Goal: Find specific page/section: Find specific page/section

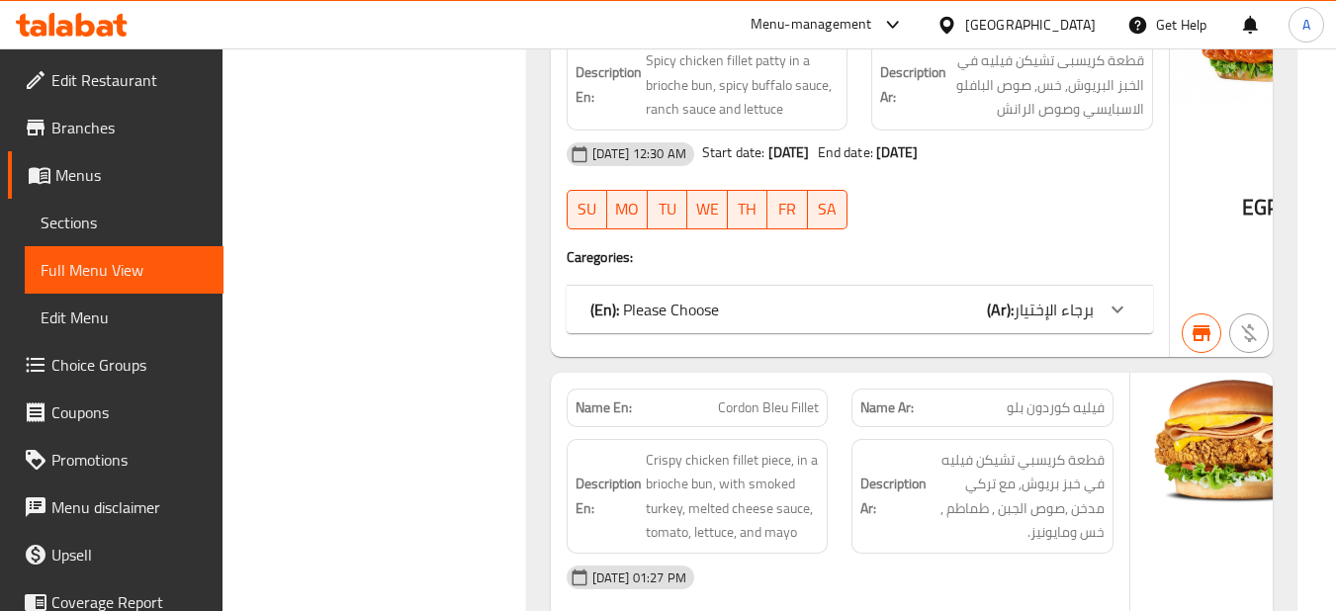
scroll to position [2990, 0]
click at [310, 164] on div "Filter Branches STACK`D, Dokki - Moustafa Mahmoud Branches Popular filters Free…" at bounding box center [382, 82] width 264 height 5636
click at [1066, 24] on div "[GEOGRAPHIC_DATA]" at bounding box center [1030, 25] width 131 height 22
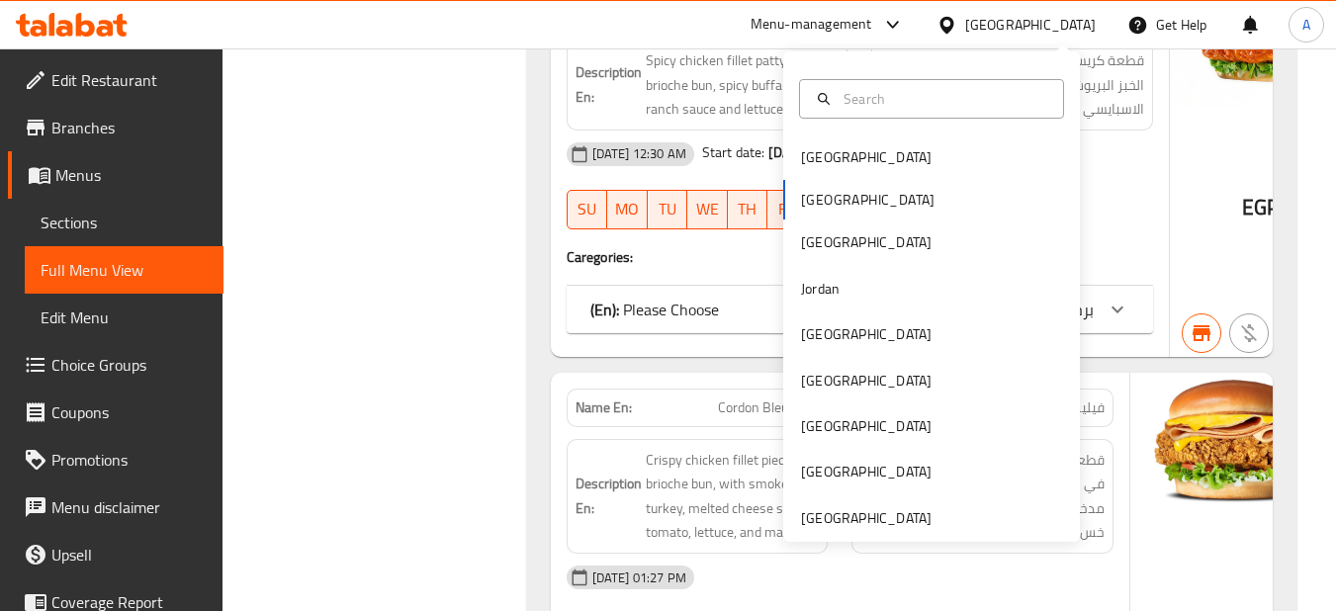
click at [916, 186] on div "[GEOGRAPHIC_DATA] [GEOGRAPHIC_DATA] [GEOGRAPHIC_DATA] [GEOGRAPHIC_DATA] [GEOGRA…" at bounding box center [931, 337] width 297 height 406
click at [890, 201] on div "[GEOGRAPHIC_DATA] [GEOGRAPHIC_DATA] [GEOGRAPHIC_DATA] [GEOGRAPHIC_DATA] [GEOGRA…" at bounding box center [931, 337] width 297 height 406
click at [833, 160] on div "[GEOGRAPHIC_DATA]" at bounding box center [866, 157] width 131 height 22
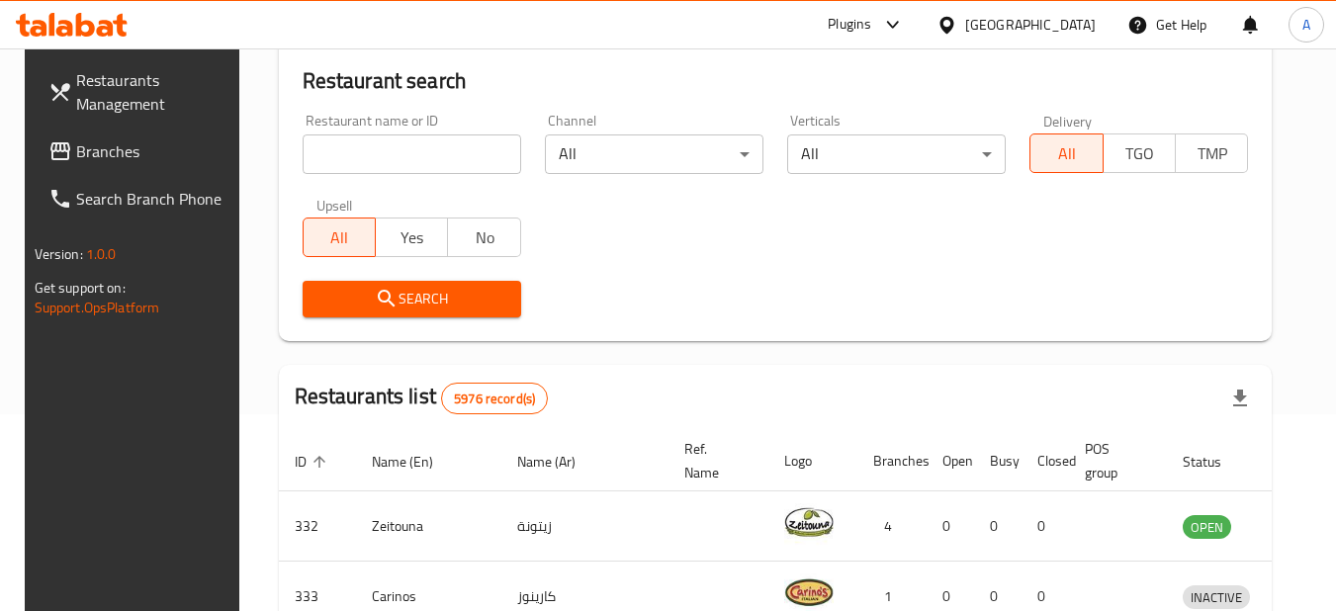
scroll to position [886, 0]
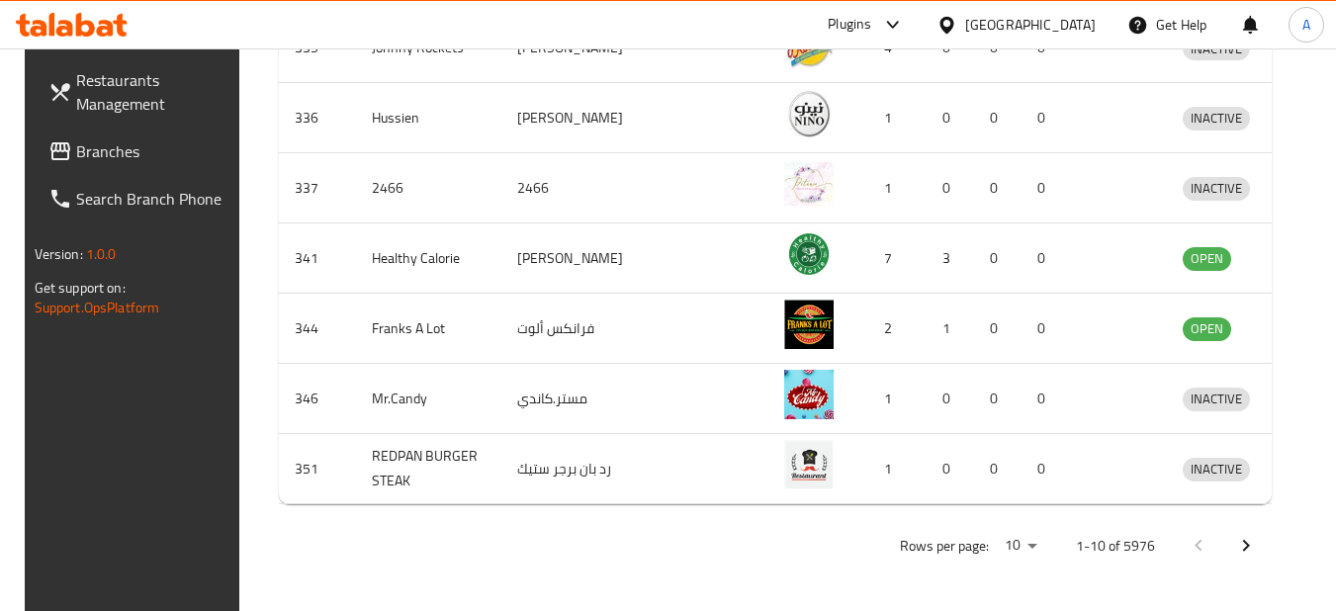
click at [1066, 26] on div "[GEOGRAPHIC_DATA]" at bounding box center [1030, 25] width 131 height 22
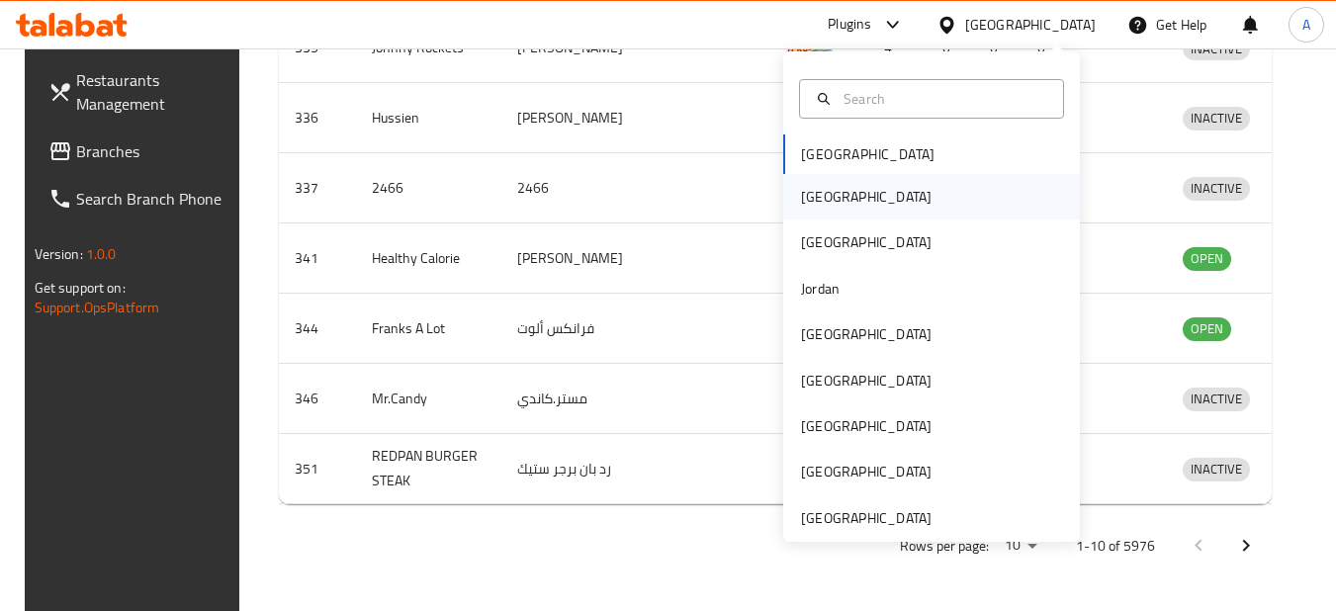
click at [825, 204] on div "[GEOGRAPHIC_DATA]" at bounding box center [866, 197] width 131 height 22
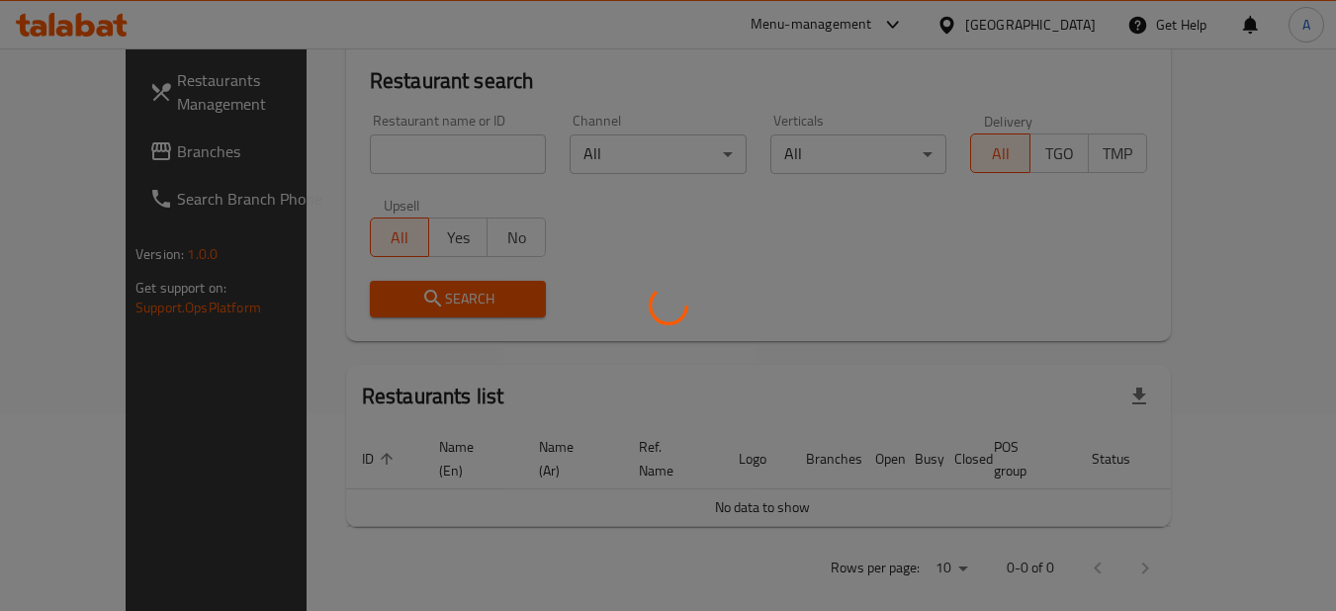
scroll to position [886, 0]
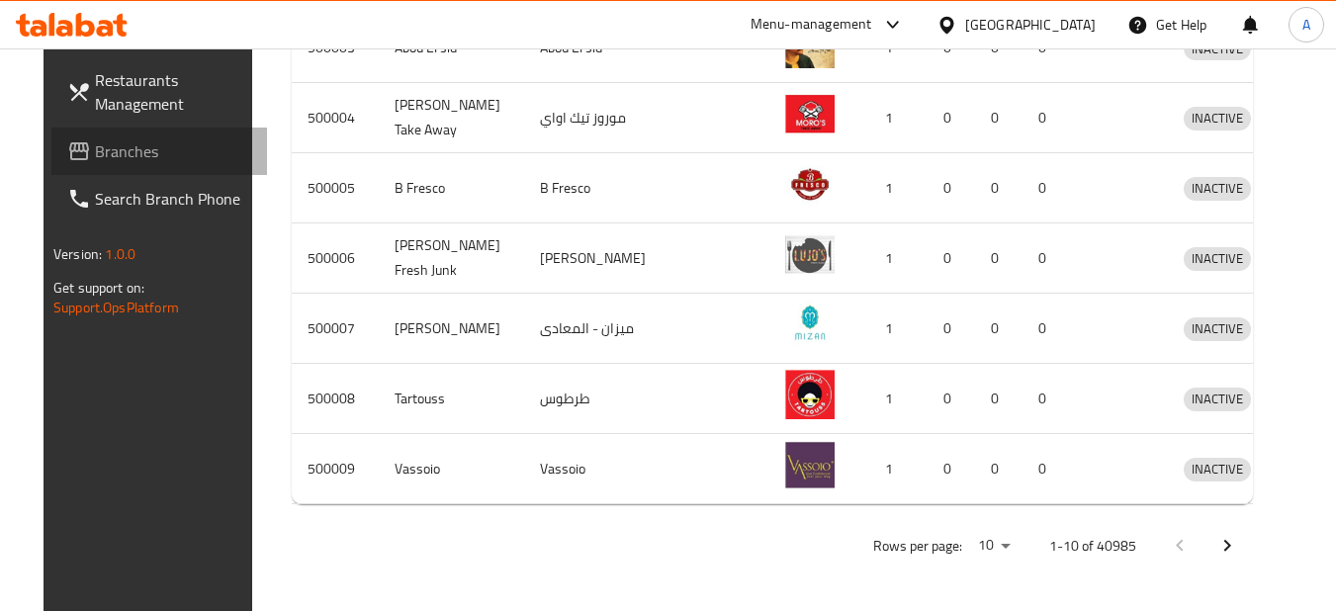
click at [116, 150] on span "Branches" at bounding box center [173, 151] width 156 height 24
